Goal: Information Seeking & Learning: Learn about a topic

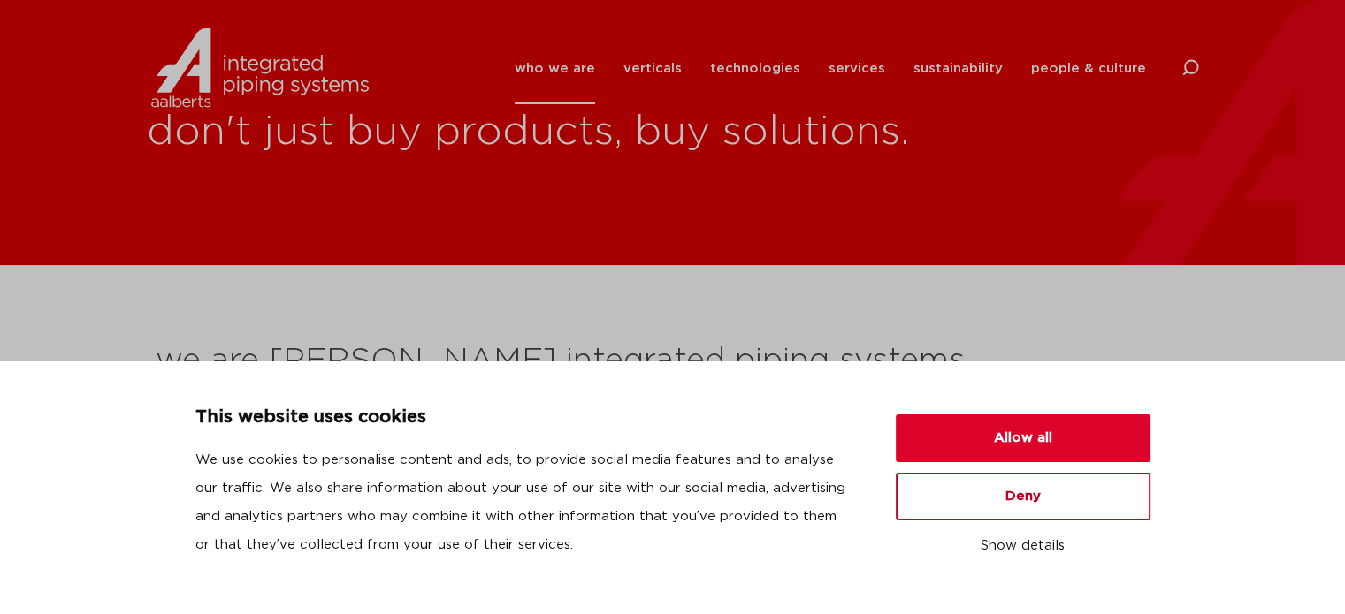
click at [957, 494] on button "Deny" at bounding box center [1023, 497] width 255 height 48
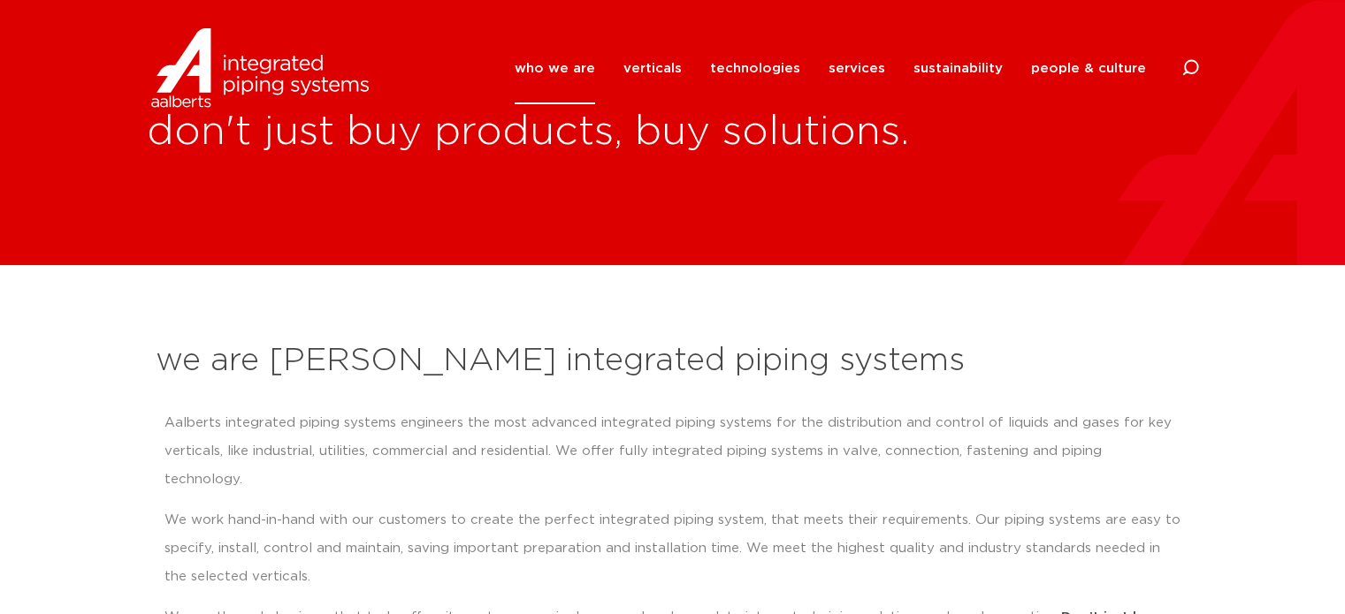
click at [574, 66] on link "who we are" at bounding box center [555, 69] width 80 height 72
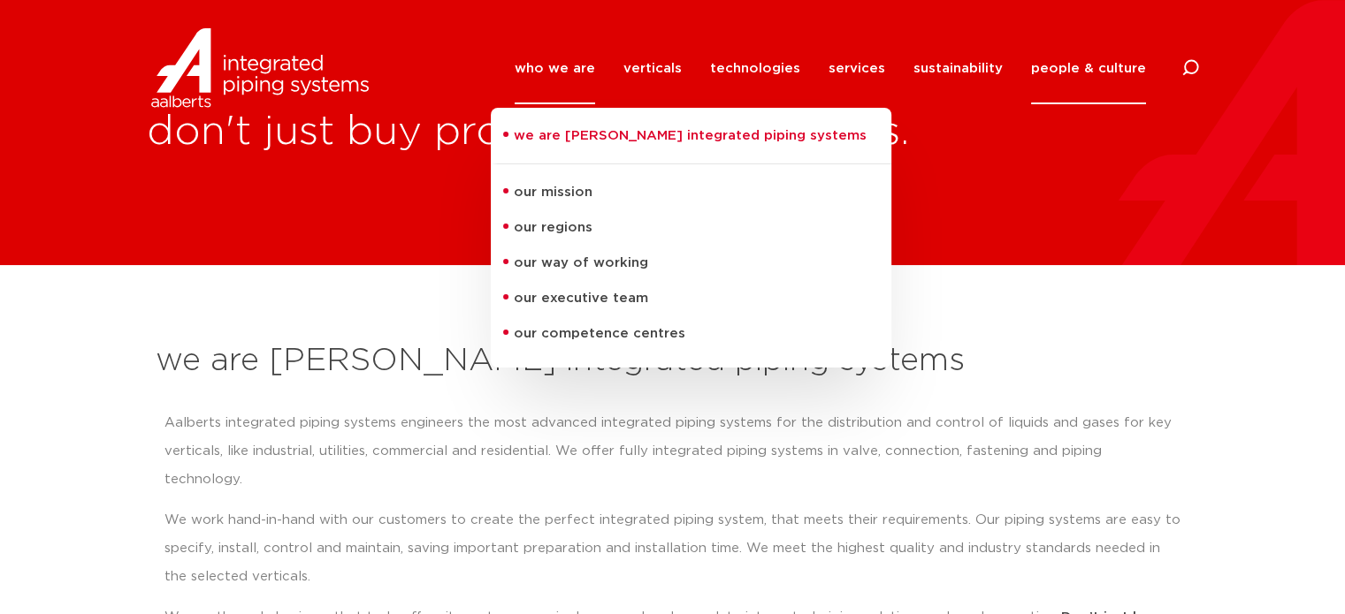
click at [1057, 70] on link "people & culture" at bounding box center [1088, 69] width 115 height 72
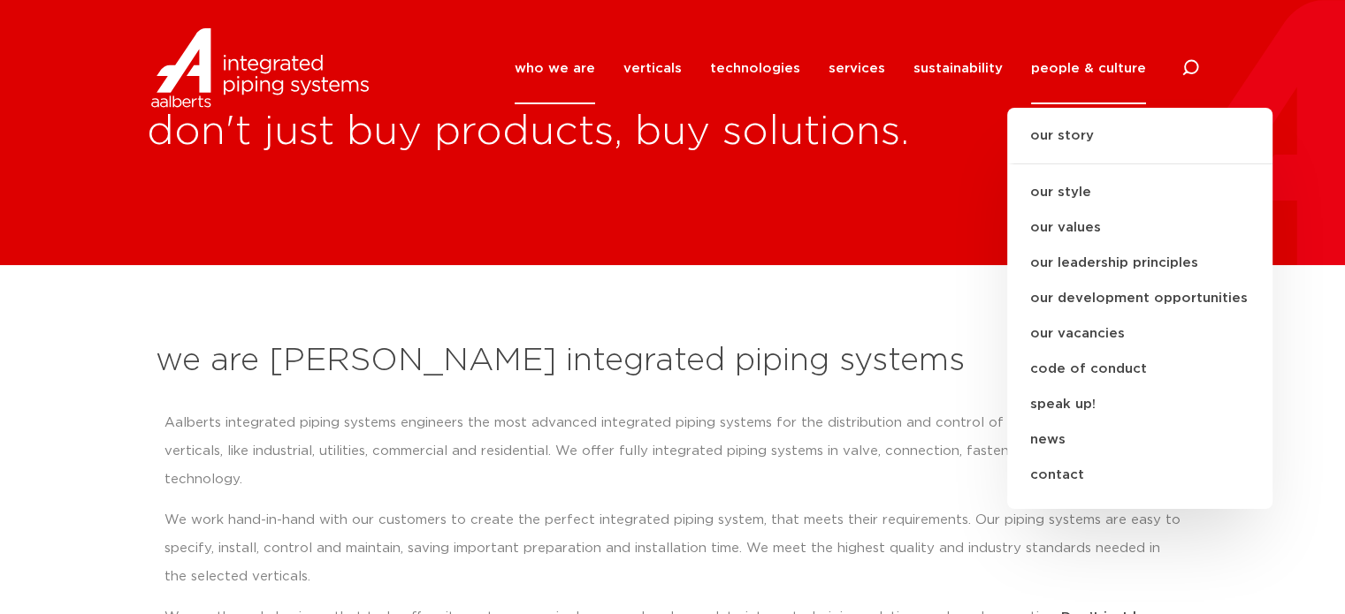
click at [973, 186] on div "don't just buy products, buy solutions." at bounding box center [672, 132] width 1345 height 265
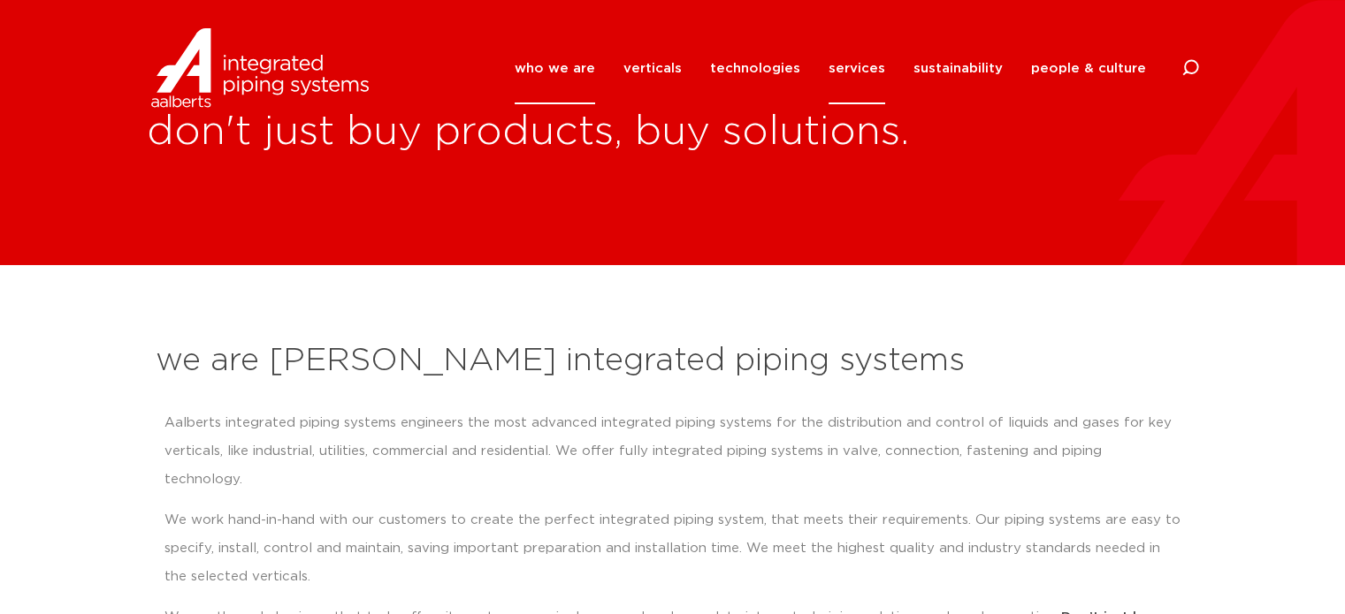
click at [874, 70] on link "services" at bounding box center [856, 69] width 57 height 72
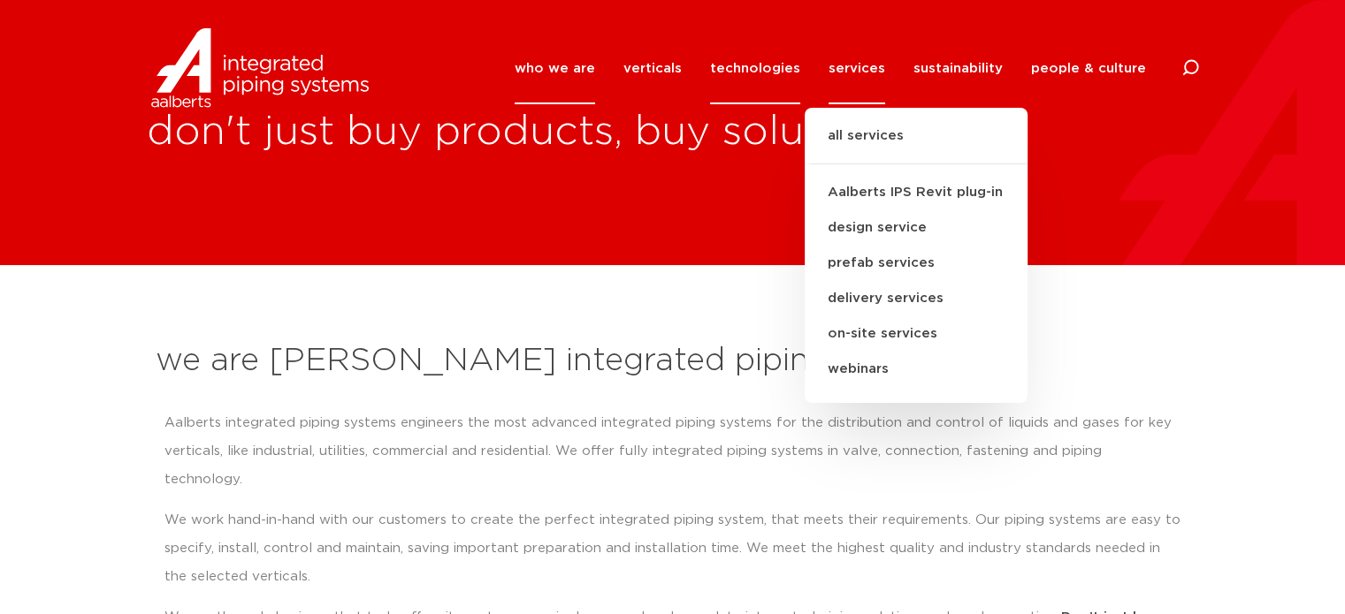
click at [764, 60] on link "technologies" at bounding box center [755, 69] width 90 height 72
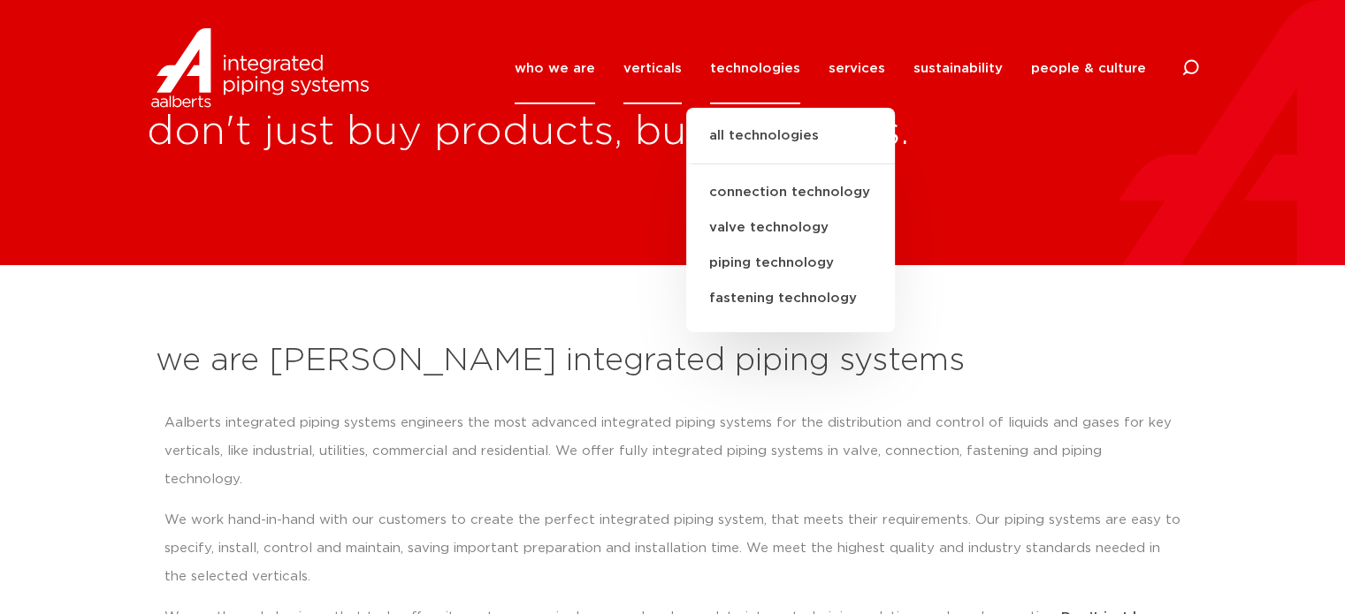
click at [665, 74] on link "verticals" at bounding box center [652, 69] width 58 height 72
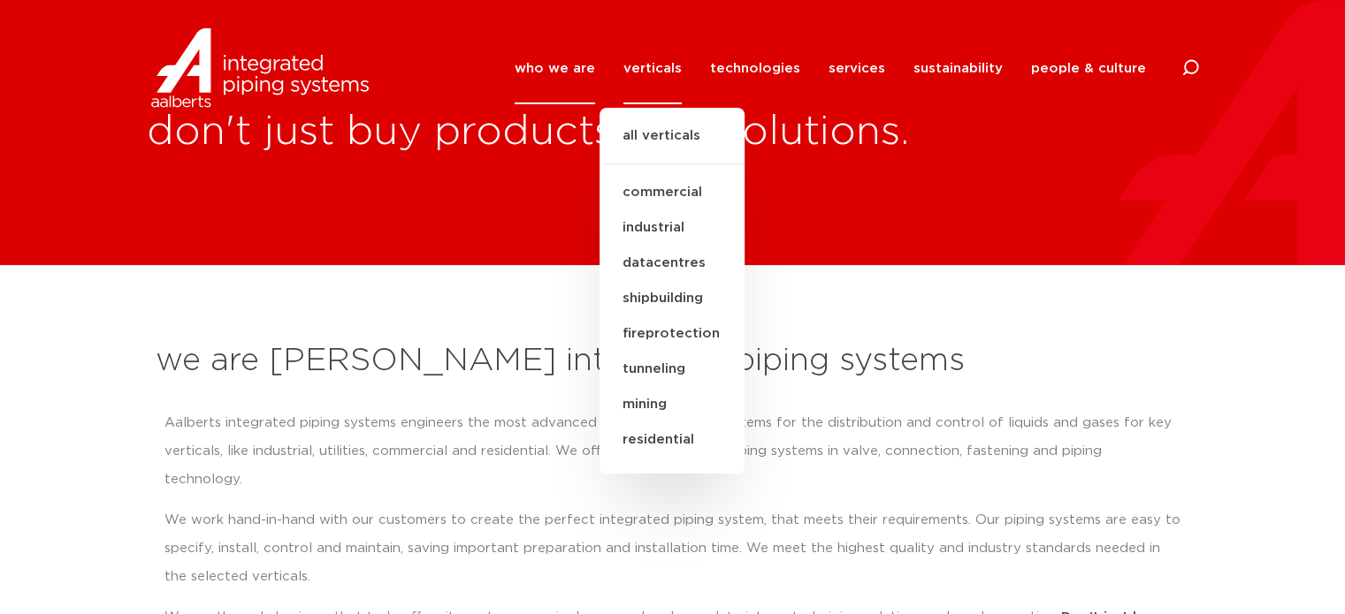
click at [577, 70] on link "who we are" at bounding box center [555, 69] width 80 height 72
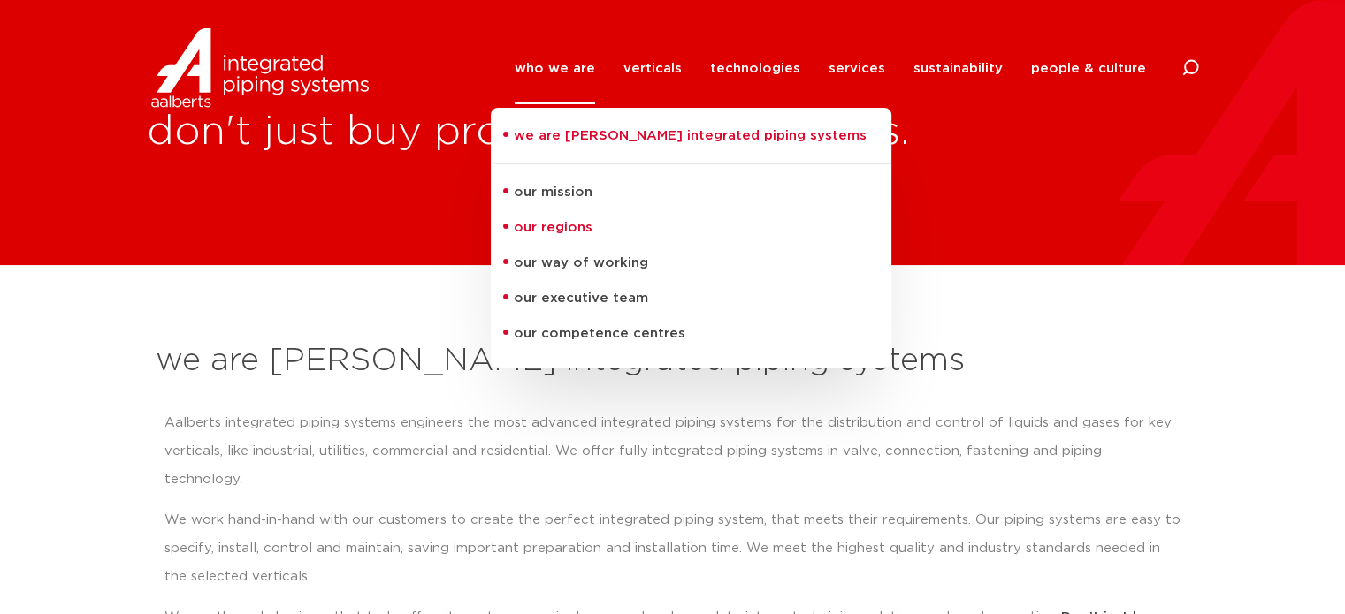
click at [586, 229] on link "our regions" at bounding box center [691, 227] width 400 height 35
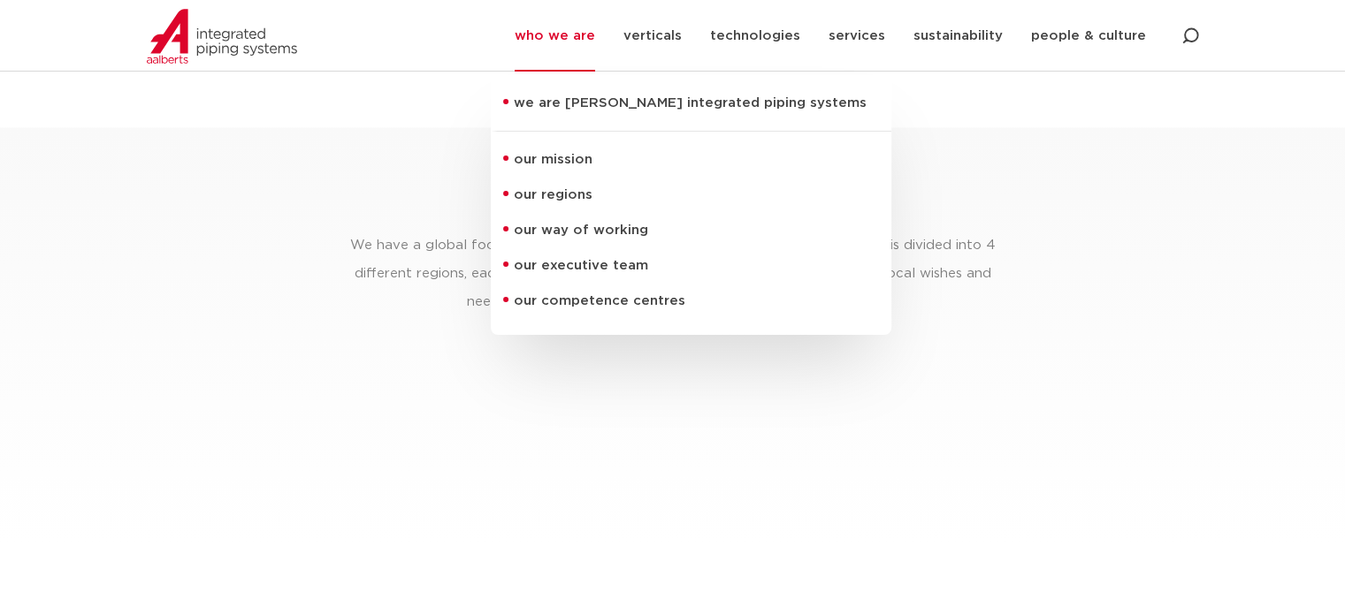
scroll to position [2554, 0]
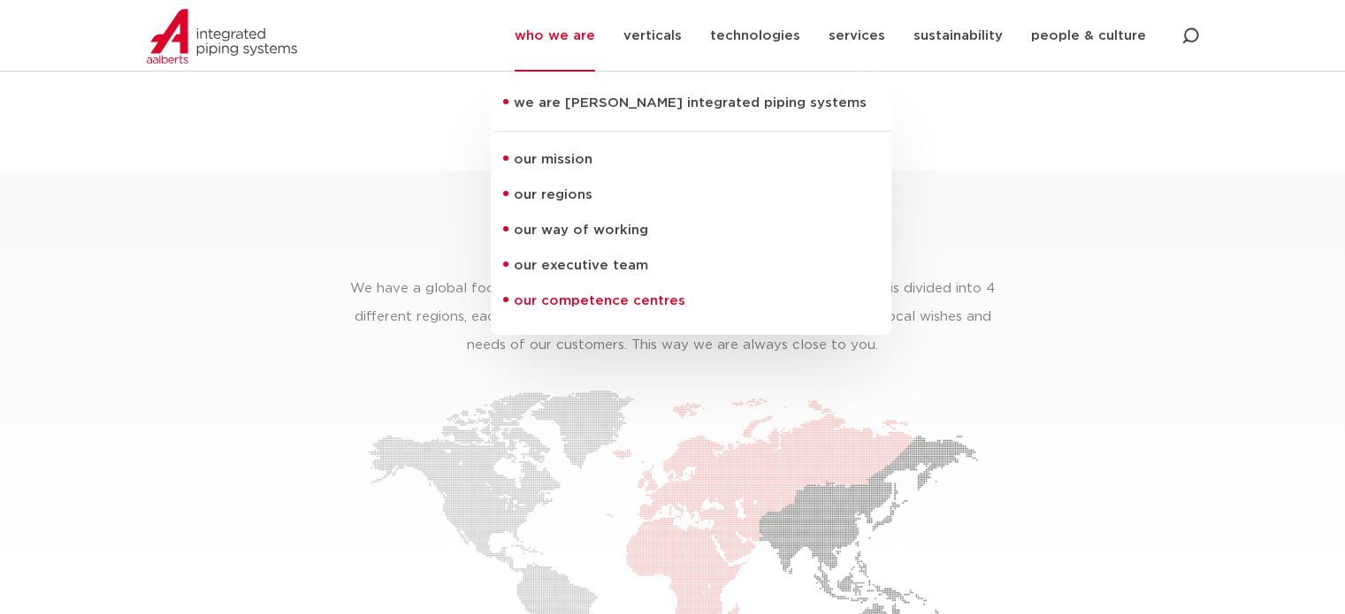
click at [584, 300] on link "our competence centres" at bounding box center [691, 301] width 400 height 35
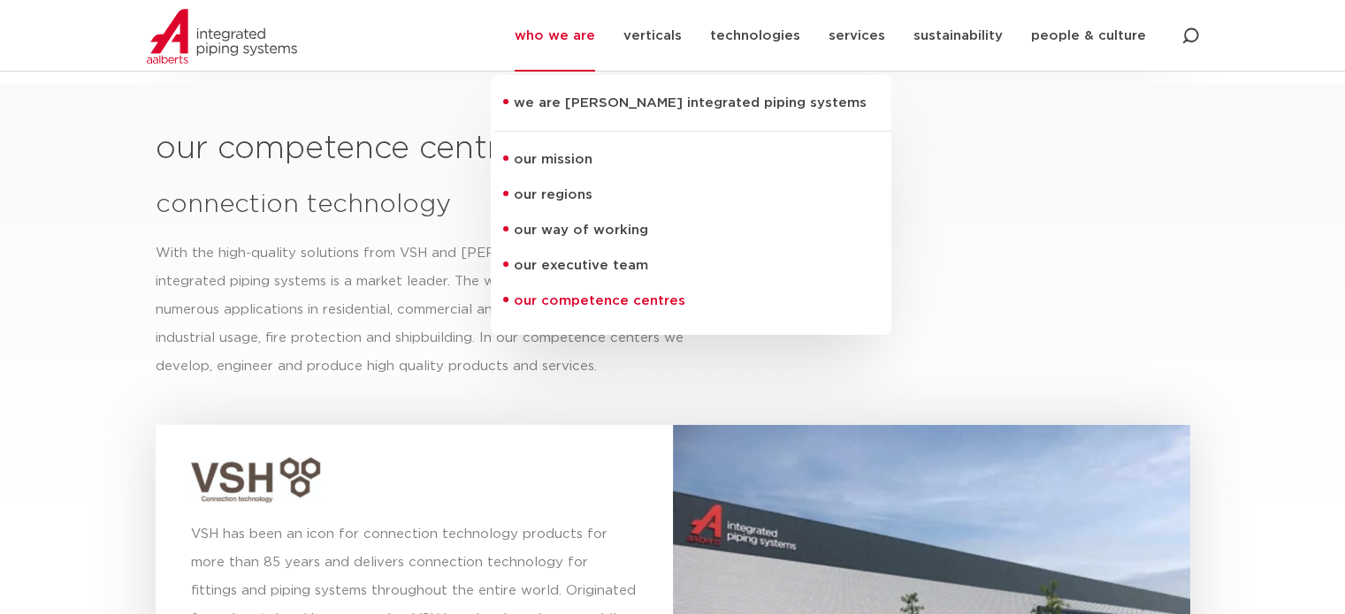
scroll to position [4649, 0]
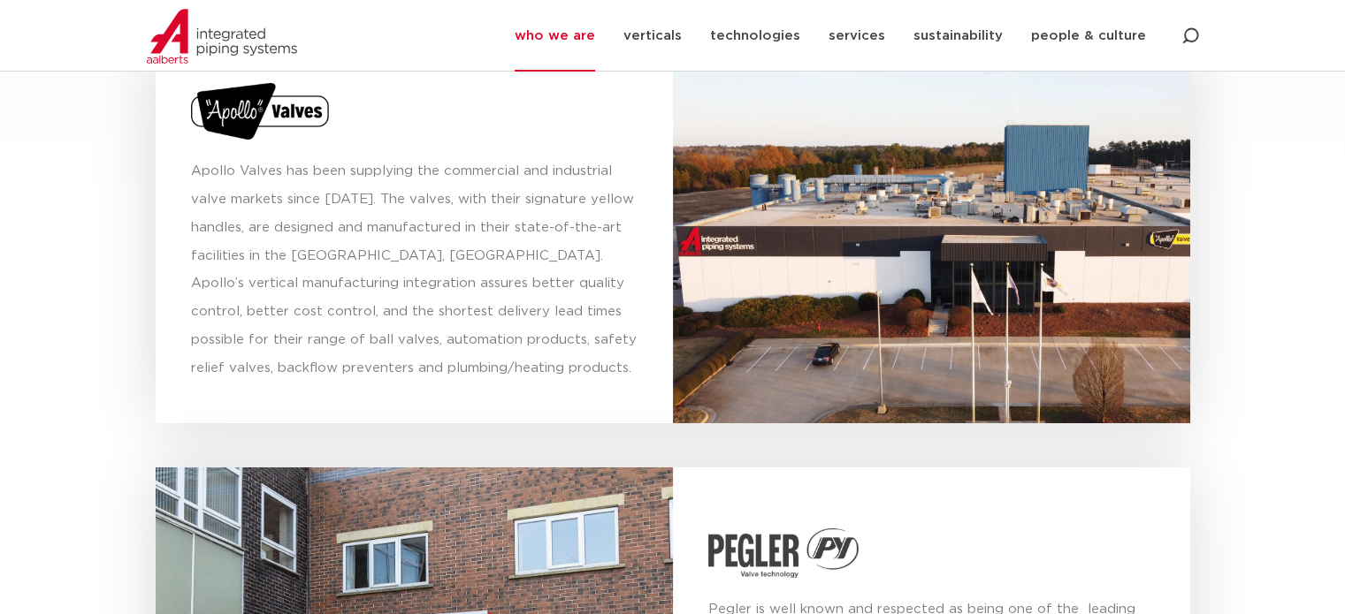
scroll to position [6133, 0]
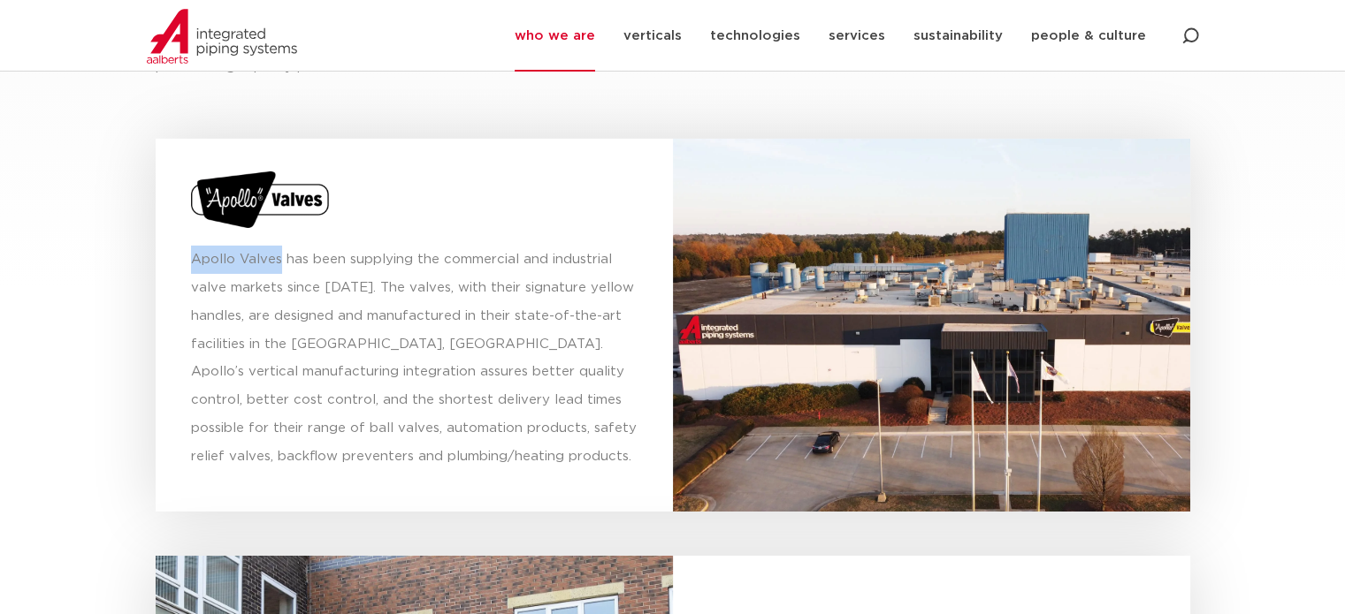
drag, startPoint x: 279, startPoint y: 219, endPoint x: 206, endPoint y: 221, distance: 73.4
click at [194, 246] on p "Apollo Valves has been supplying the commercial and industrial valve markets si…" at bounding box center [414, 359] width 446 height 226
